Goal: Information Seeking & Learning: Understand process/instructions

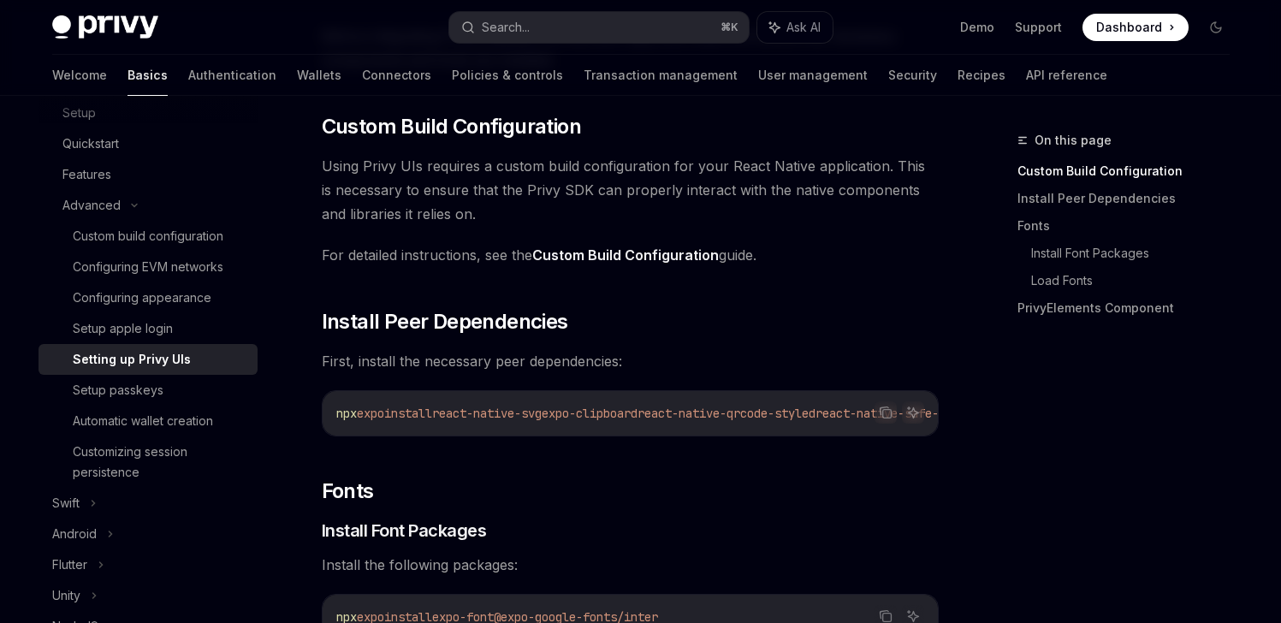
scroll to position [192, 0]
click at [627, 259] on link "Custom Build Configuration" at bounding box center [625, 255] width 187 height 18
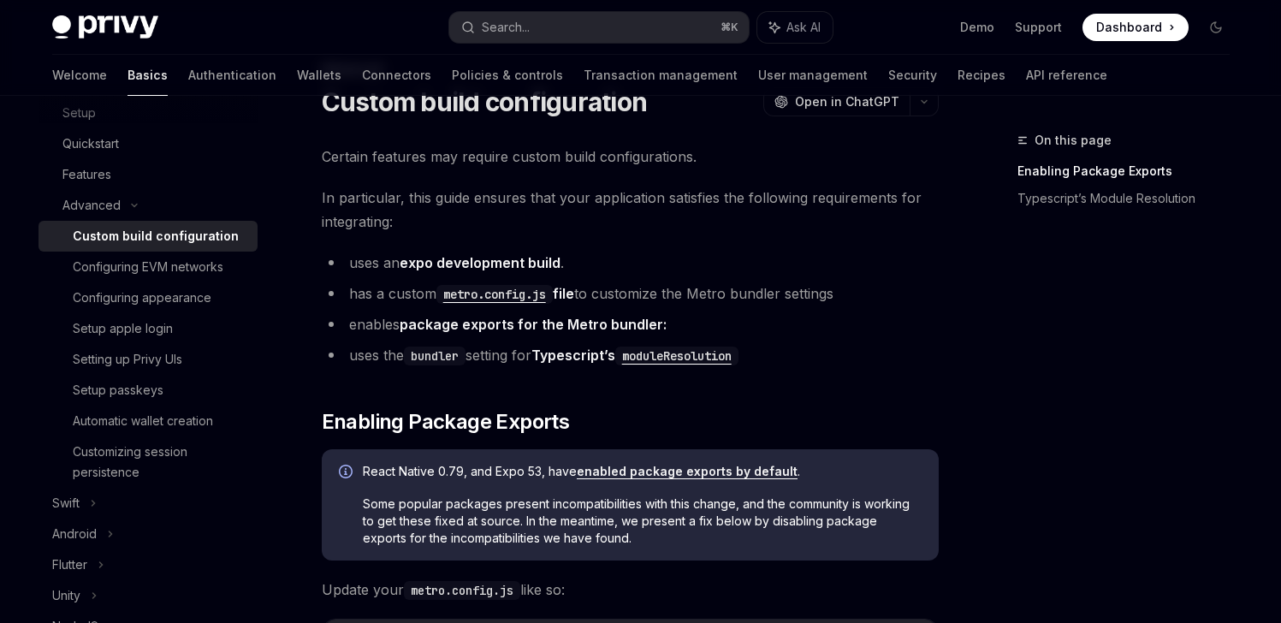
scroll to position [68, 0]
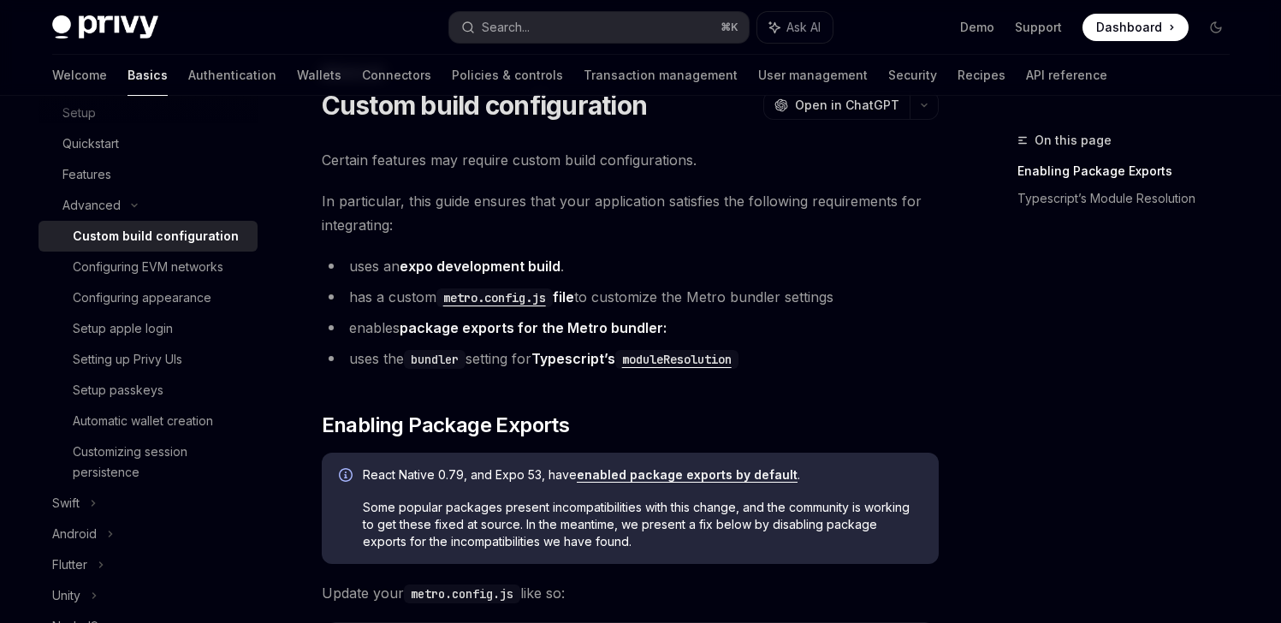
click at [560, 328] on link "package exports for the Metro bundler:" at bounding box center [533, 328] width 267 height 18
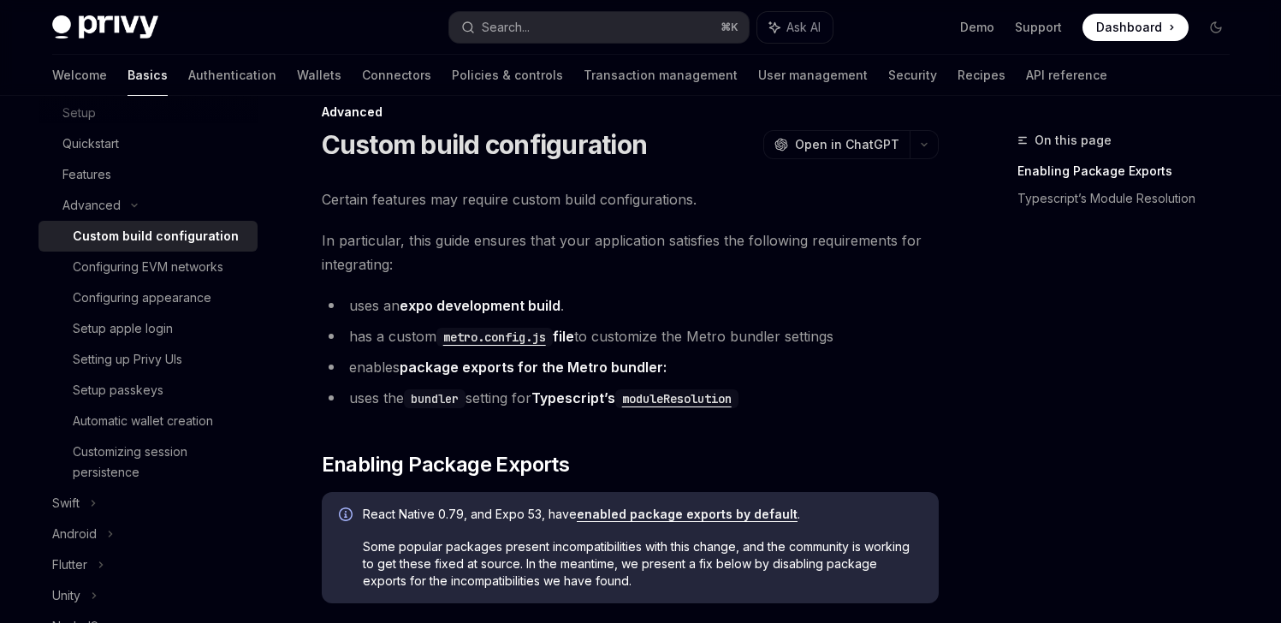
scroll to position [32, 0]
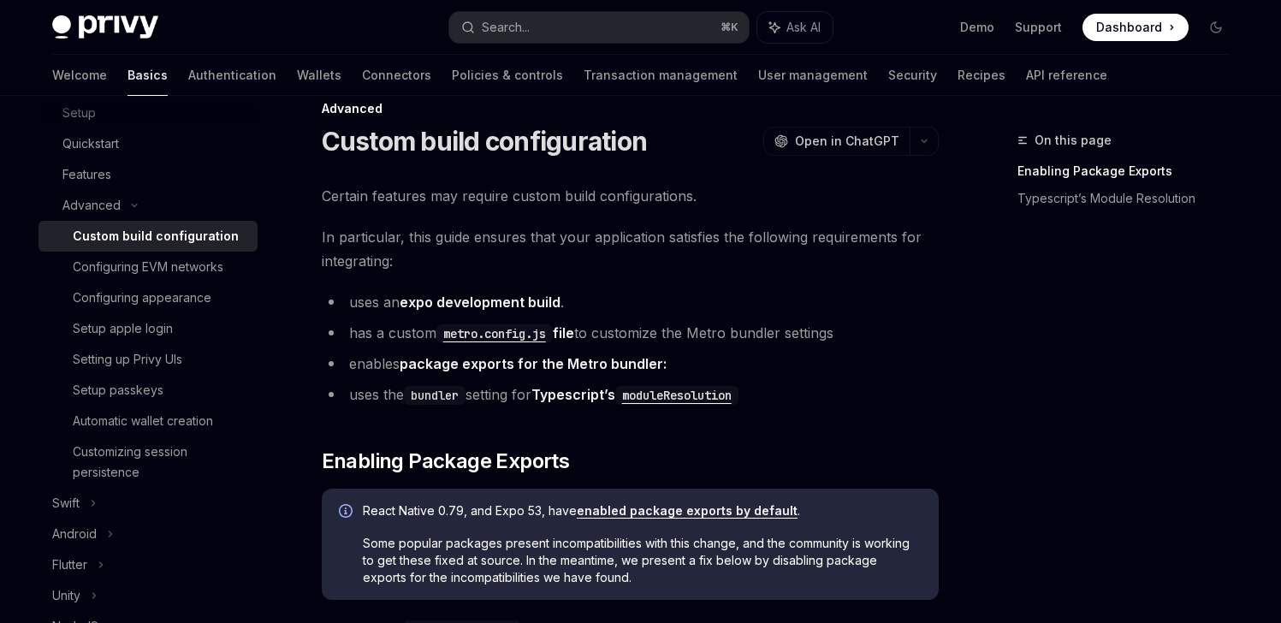
click at [534, 338] on code "metro.config.js" at bounding box center [495, 333] width 116 height 19
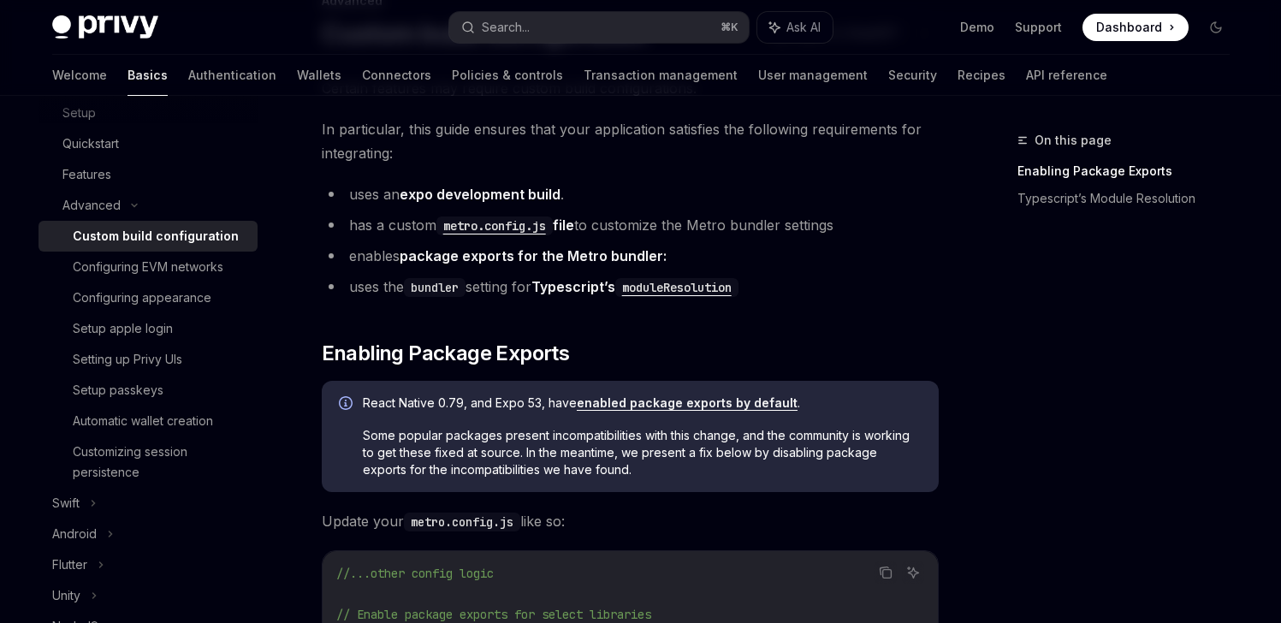
scroll to position [140, 0]
click at [722, 287] on code "moduleResolution" at bounding box center [676, 286] width 123 height 19
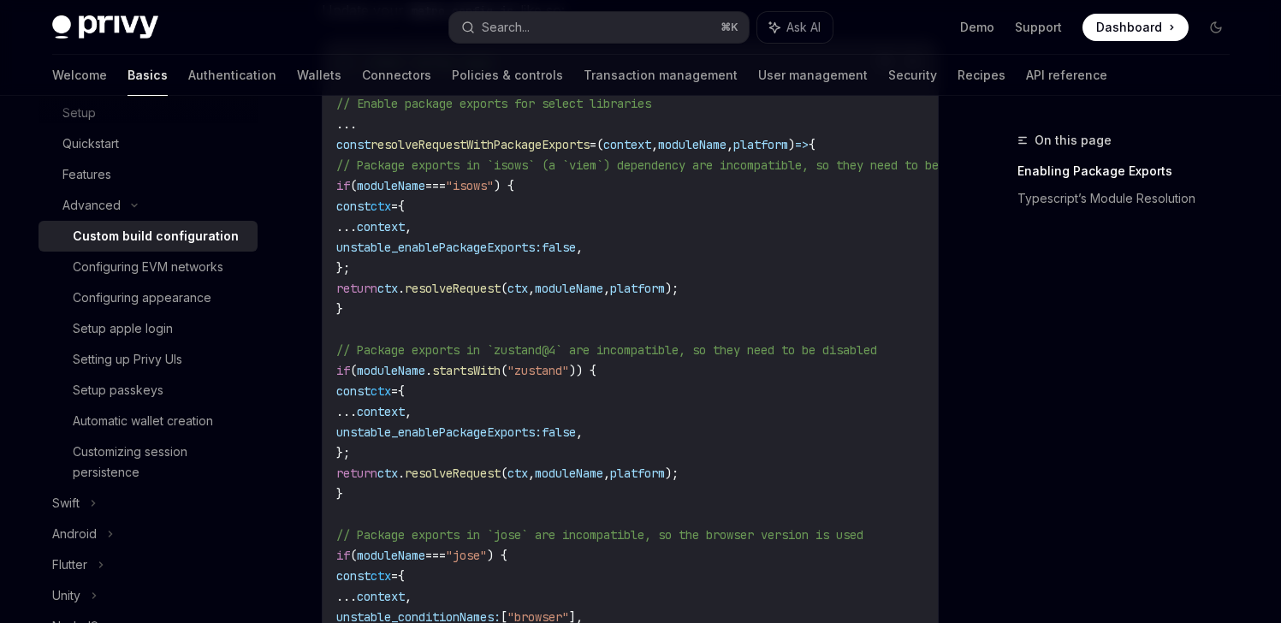
scroll to position [649, 0]
drag, startPoint x: 370, startPoint y: 316, endPoint x: 327, endPoint y: 186, distance: 137.0
click at [327, 186] on div "//...other config logic // Enable package exports for select libraries ... cons…" at bounding box center [630, 557] width 615 height 1030
copy code "if ( moduleName === "isows" ) { const ctx = { ... context , unstable_enablePack…"
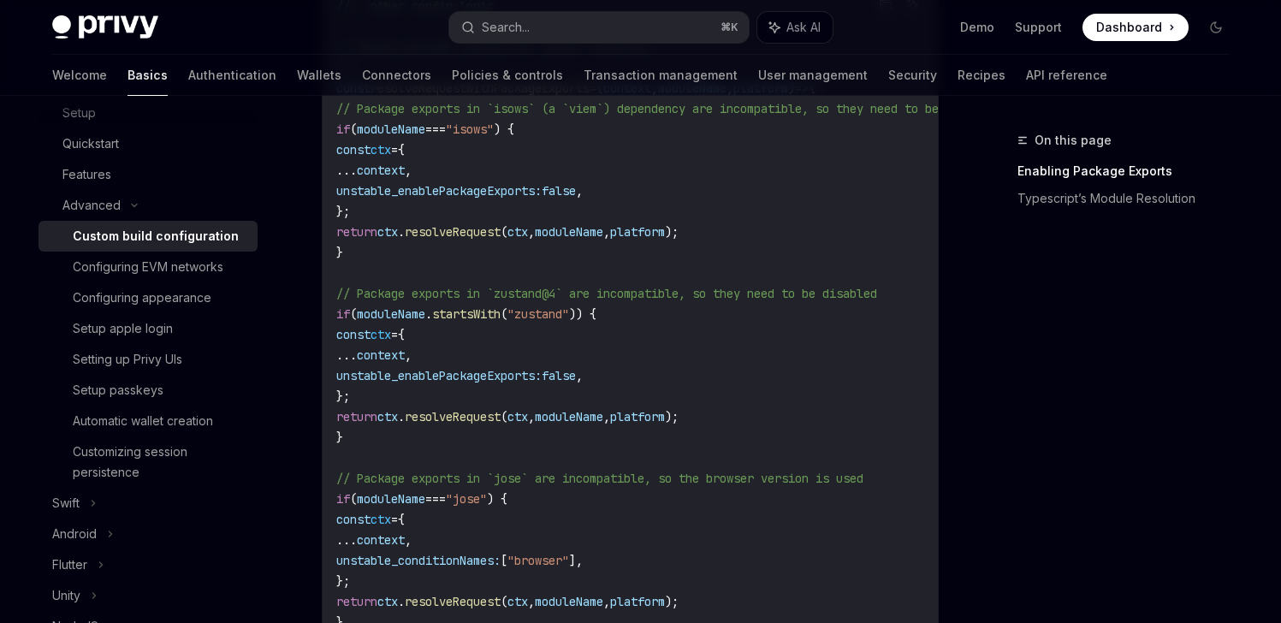
scroll to position [744, 0]
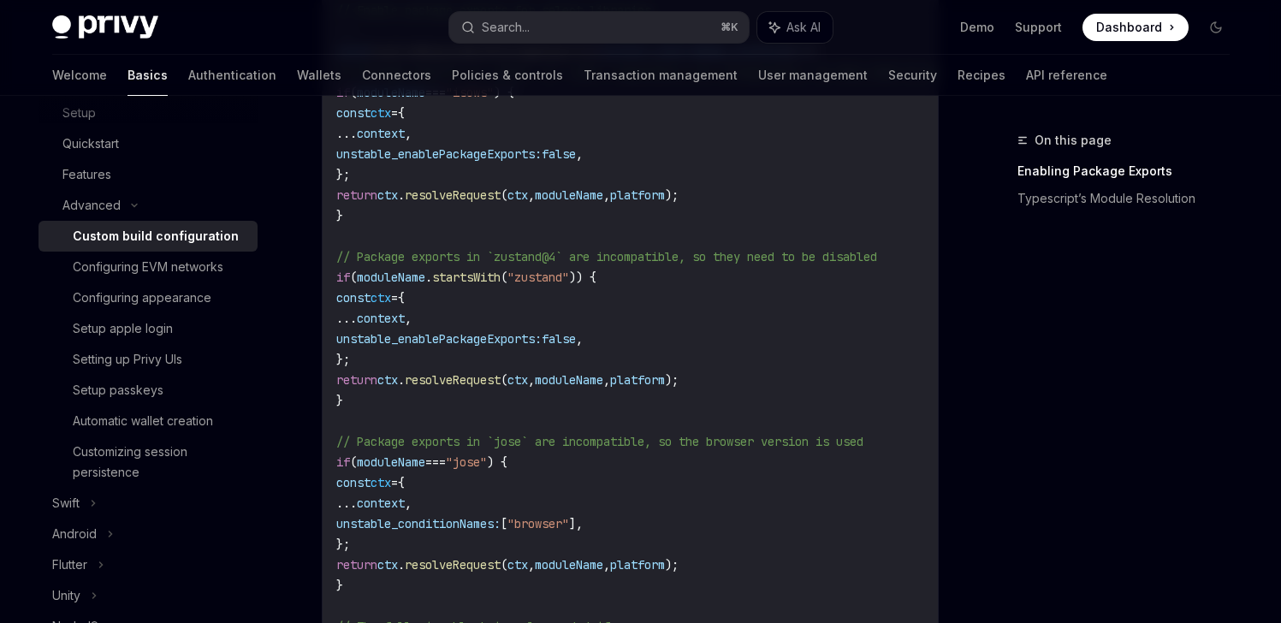
drag, startPoint x: 370, startPoint y: 397, endPoint x: 330, endPoint y: 283, distance: 120.4
click at [330, 283] on div "//...other config logic // Enable package exports for select libraries ... cons…" at bounding box center [630, 462] width 615 height 1030
copy code "if ( moduleName . startsWith ( "zustand" )) { const ctx = { ... context , unsta…"
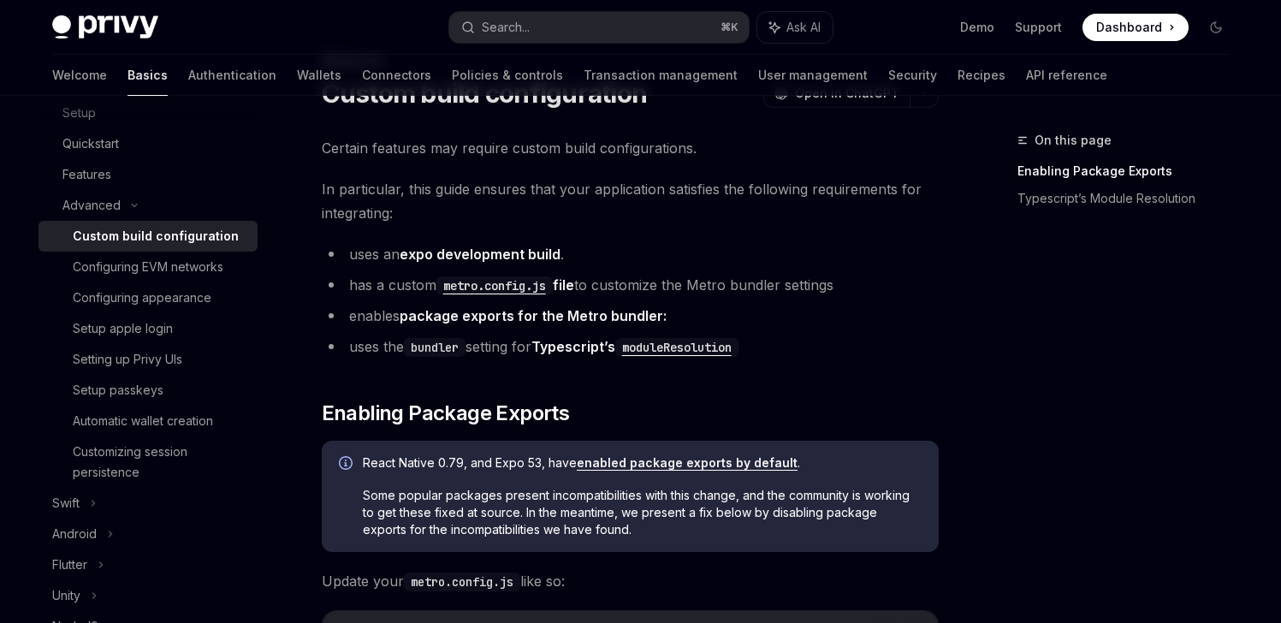
scroll to position [0, 0]
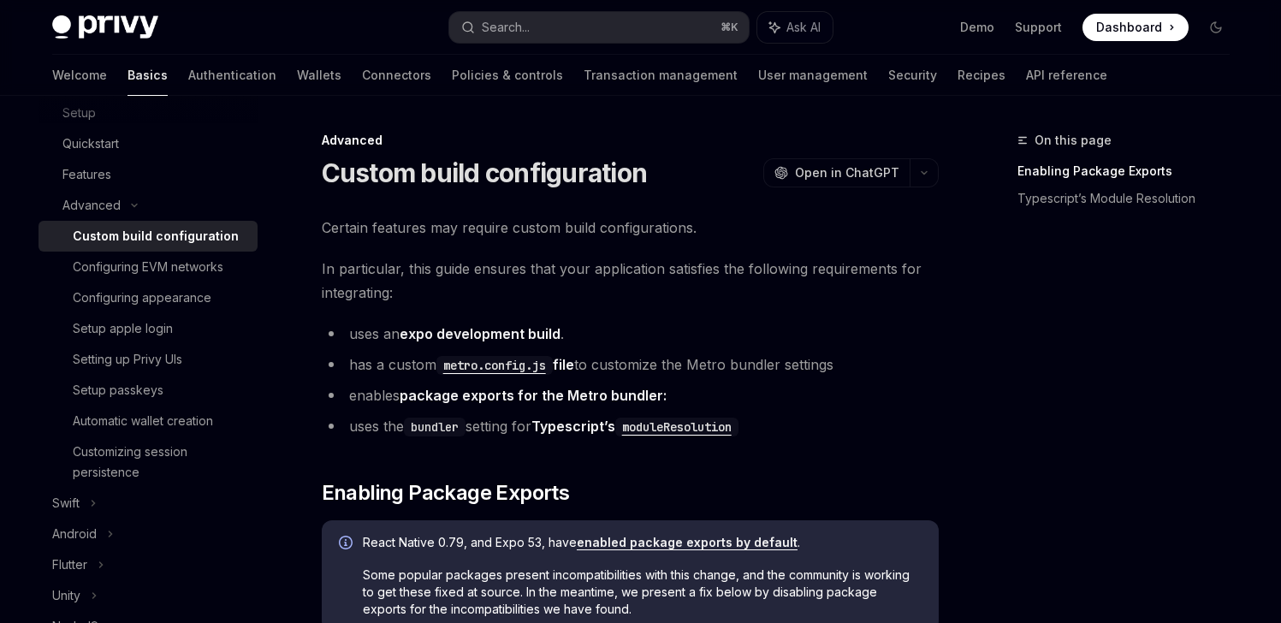
type textarea "*"
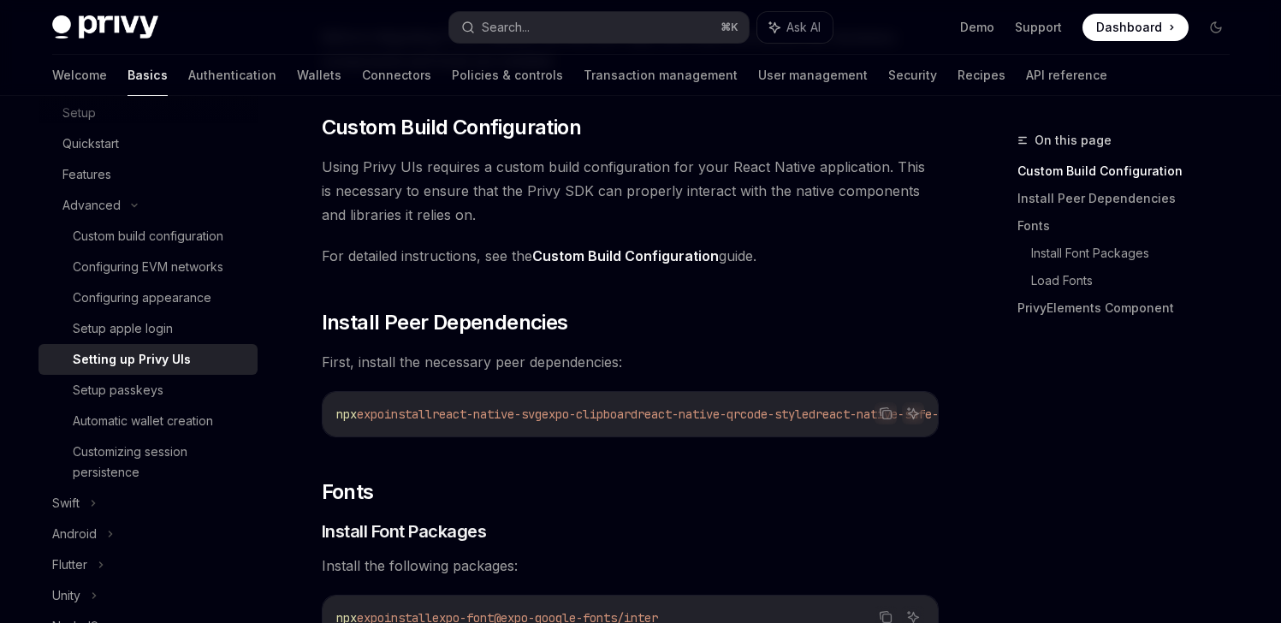
scroll to position [192, 0]
click at [889, 413] on icon "Copy the contents from the code block" at bounding box center [886, 413] width 14 height 14
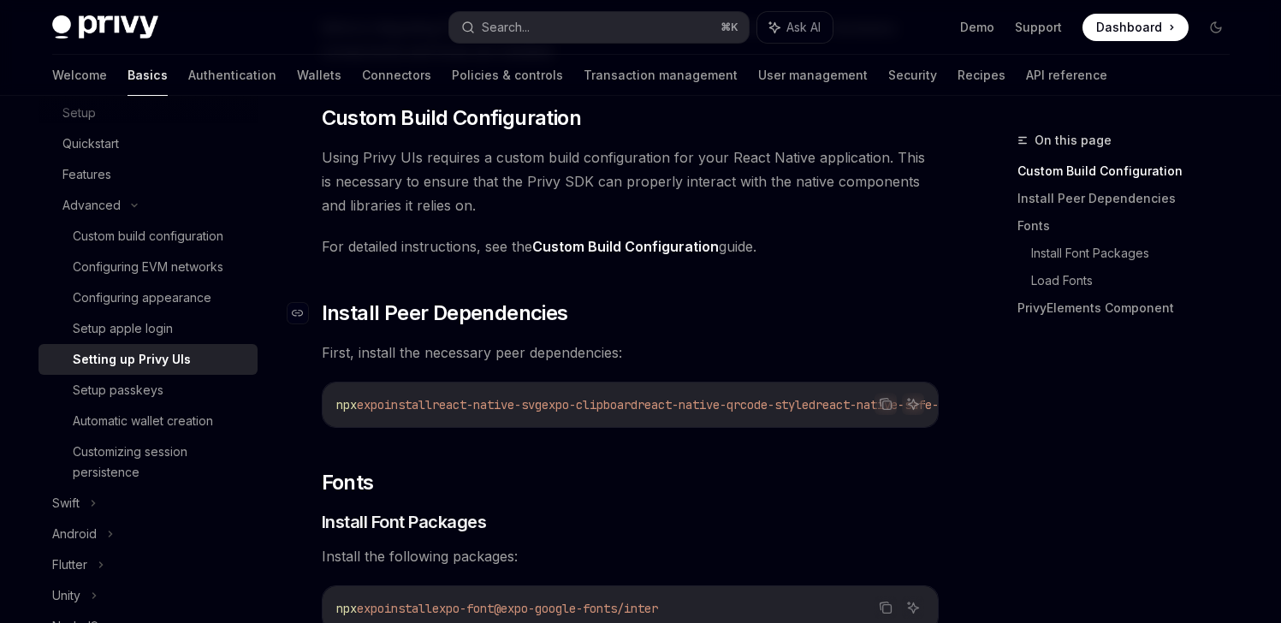
scroll to position [424, 0]
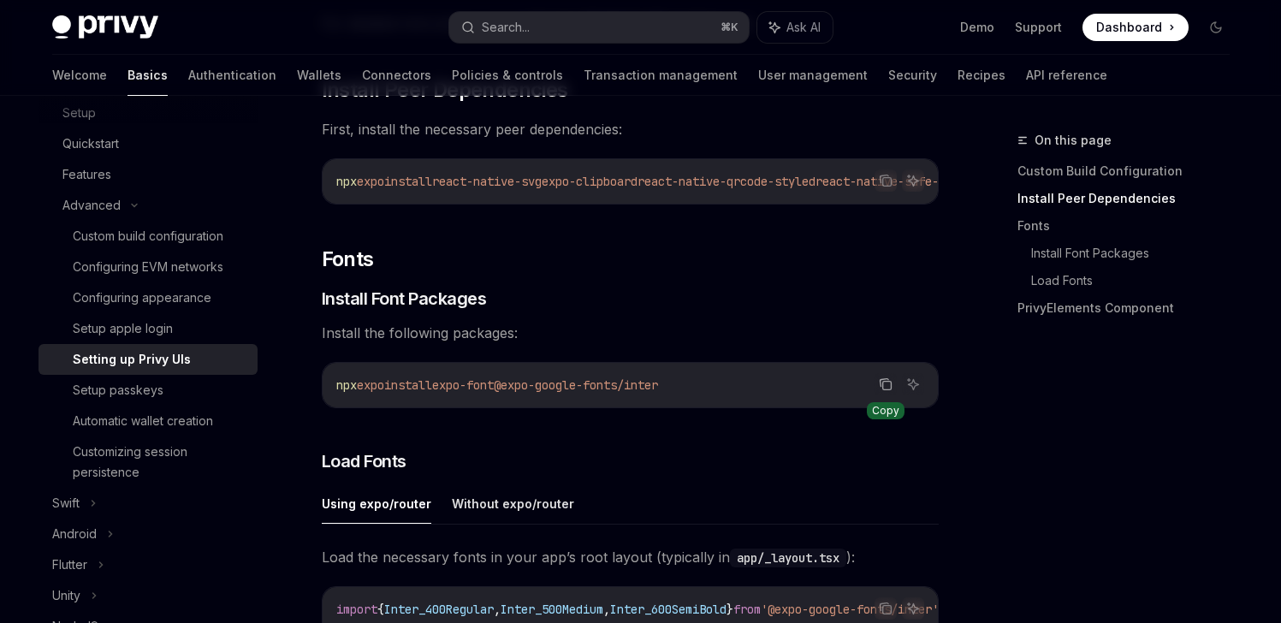
click at [888, 388] on icon "Copy the contents from the code block" at bounding box center [886, 386] width 9 height 9
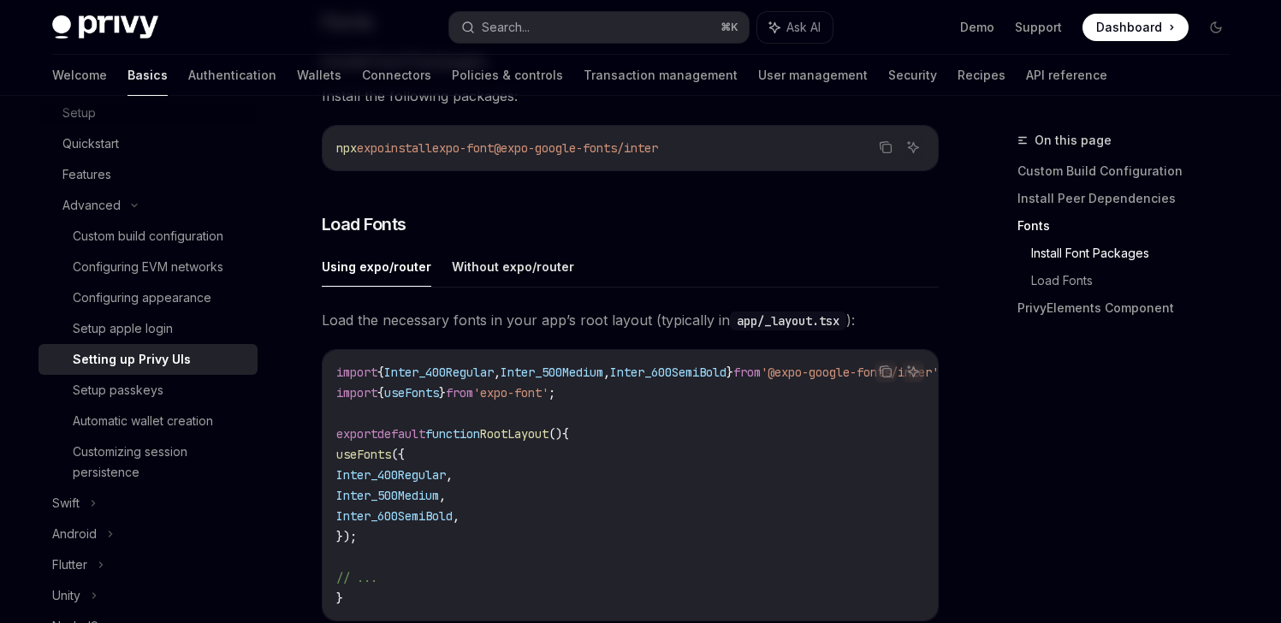
scroll to position [699, 0]
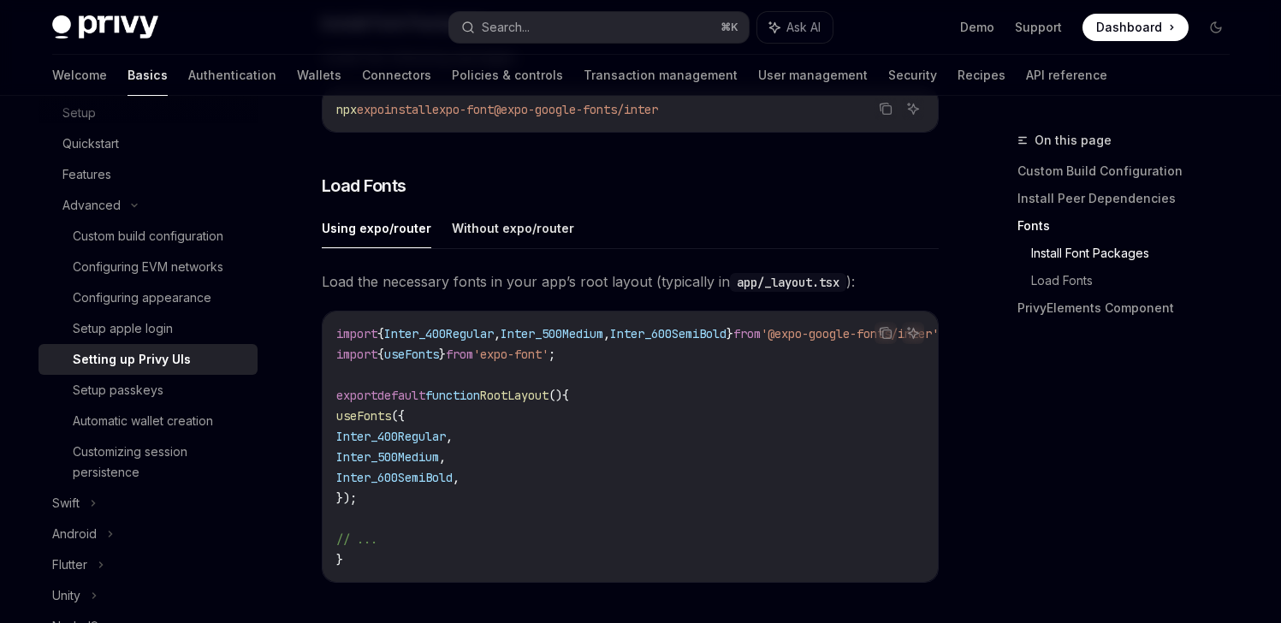
drag, startPoint x: 380, startPoint y: 514, endPoint x: 338, endPoint y: 426, distance: 96.9
click at [338, 426] on code "import { Inter_400Regular , Inter_500Medium , Inter_600SemiBold } from '@expo-g…" at bounding box center [661, 447] width 650 height 246
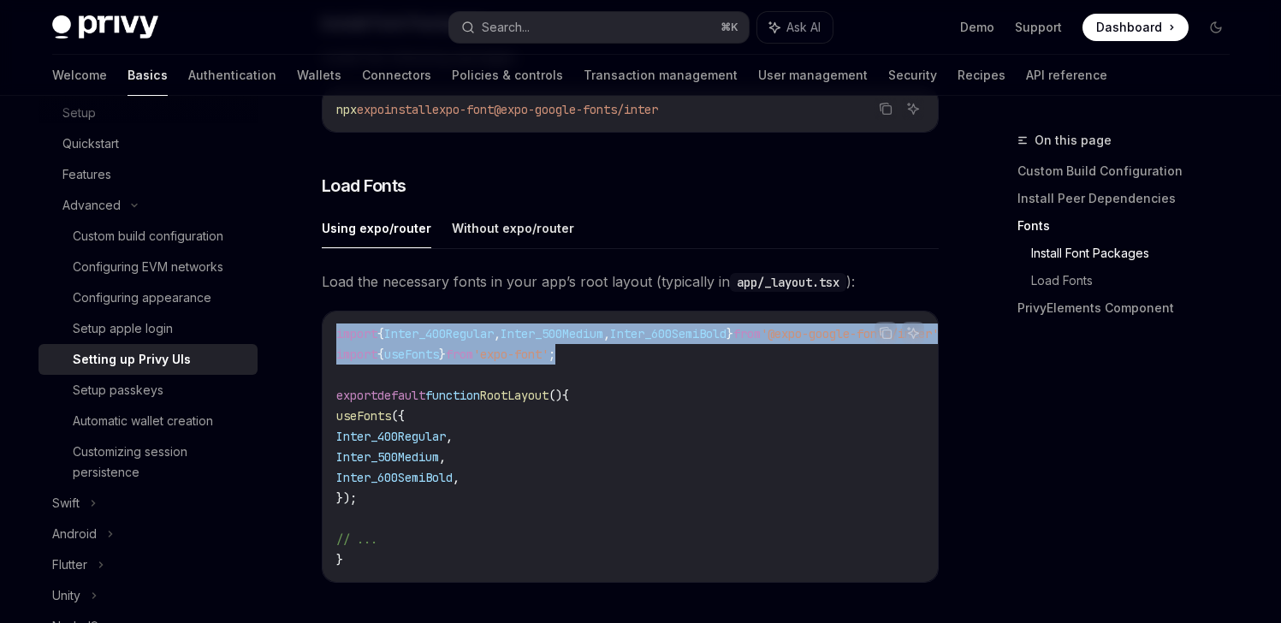
drag, startPoint x: 597, startPoint y: 365, endPoint x: 321, endPoint y: 337, distance: 277.0
click at [322, 337] on div "Copy Ask AI import { Inter_400Regular , Inter_500Medium , Inter_600SemiBold } f…" at bounding box center [630, 447] width 617 height 272
copy code "import { Inter_400Regular , Inter_500Medium , Inter_600SemiBold } from '@expo-g…"
drag, startPoint x: 369, startPoint y: 511, endPoint x: 320, endPoint y: 425, distance: 99.3
click at [320, 425] on div "Advanced Setting up Privy UIs OpenAI Open in ChatGPT OpenAI Open in ChatGPT Bef…" at bounding box center [469, 368] width 945 height 1875
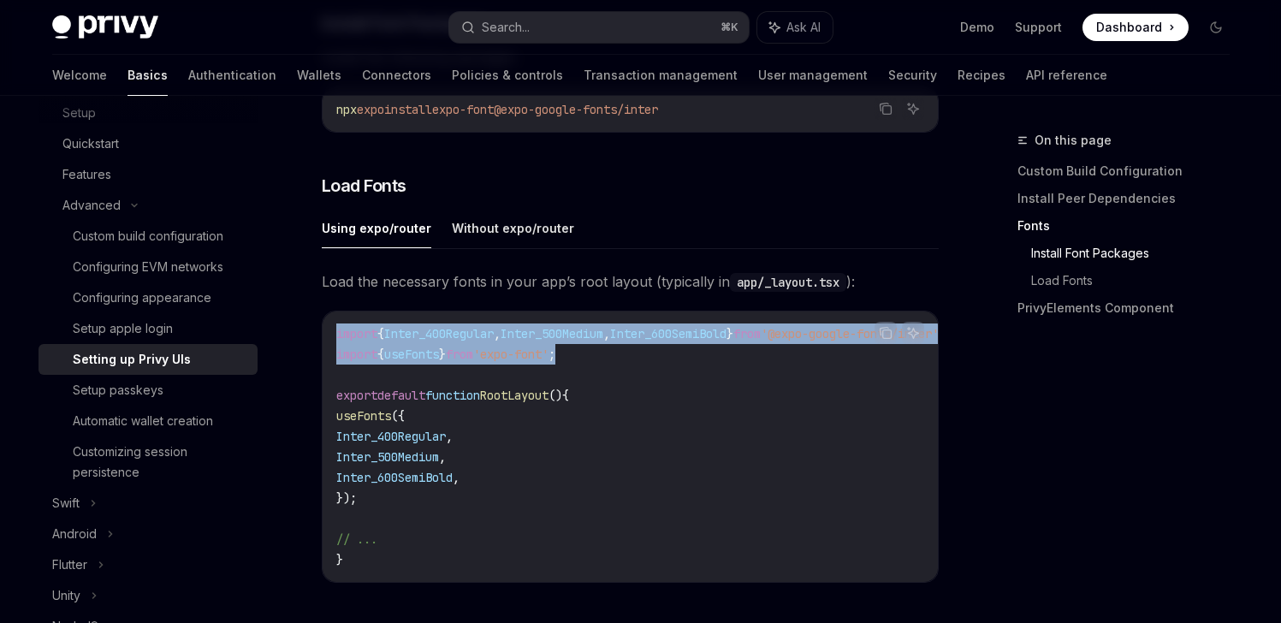
copy code "useFonts ({ Inter_400Regular , Inter_500Medium , Inter_600SemiBold , });"
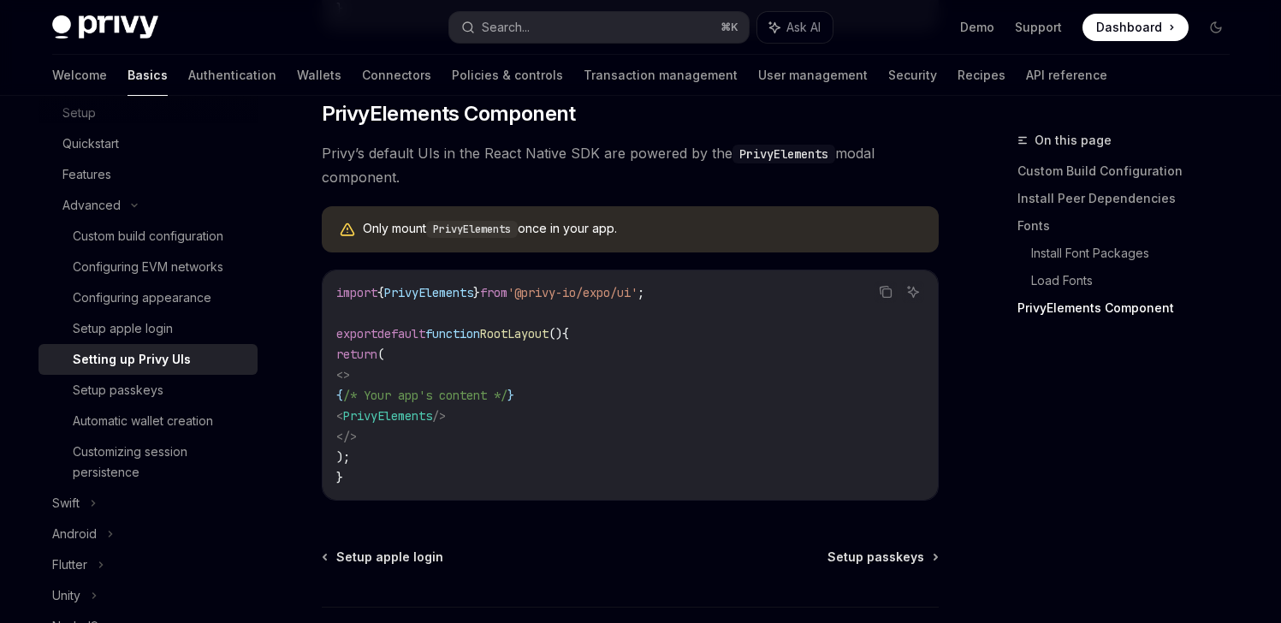
scroll to position [1254, 0]
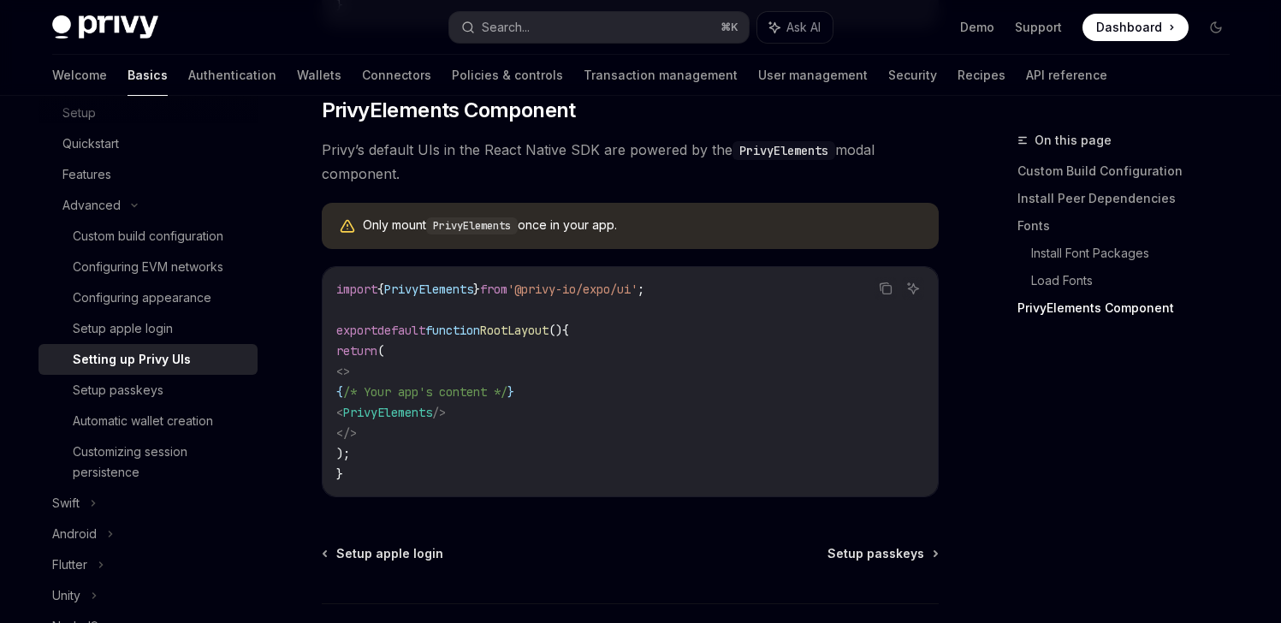
drag, startPoint x: 514, startPoint y: 430, endPoint x: 372, endPoint y: 427, distance: 142.1
click at [372, 427] on code "import { PrivyElements } from '@privy-io/expo/ui' ; export default function Roo…" at bounding box center [630, 381] width 588 height 205
copy span "< PrivyElements />"
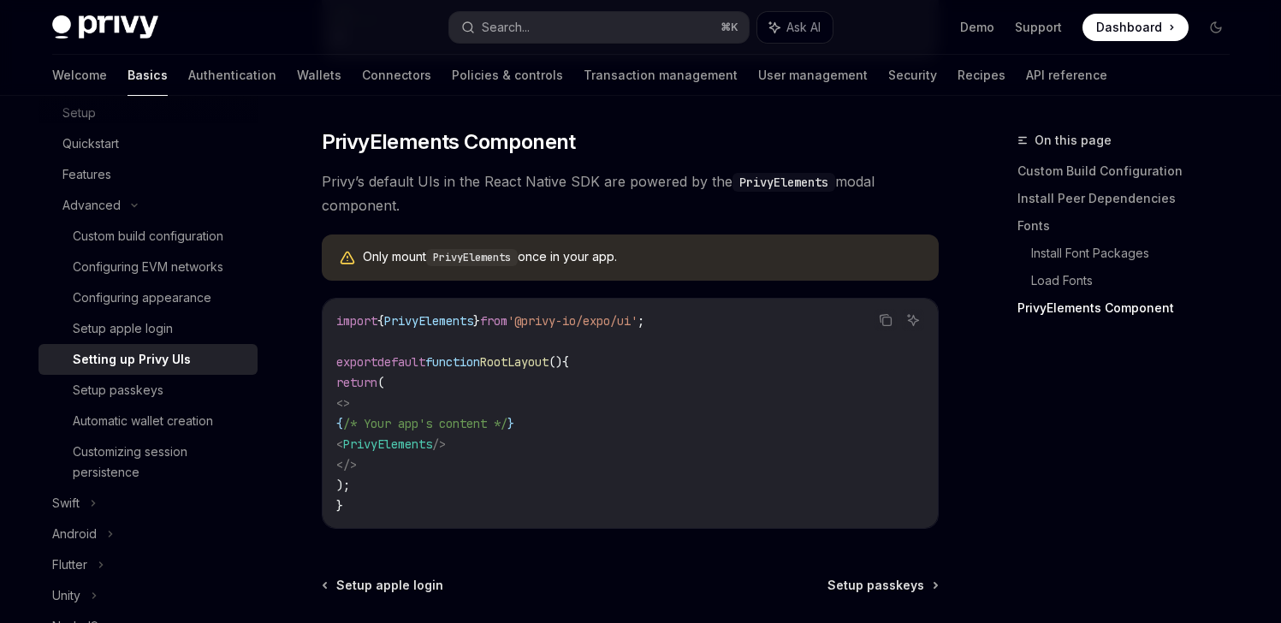
scroll to position [1178, 0]
